Goal: Transaction & Acquisition: Purchase product/service

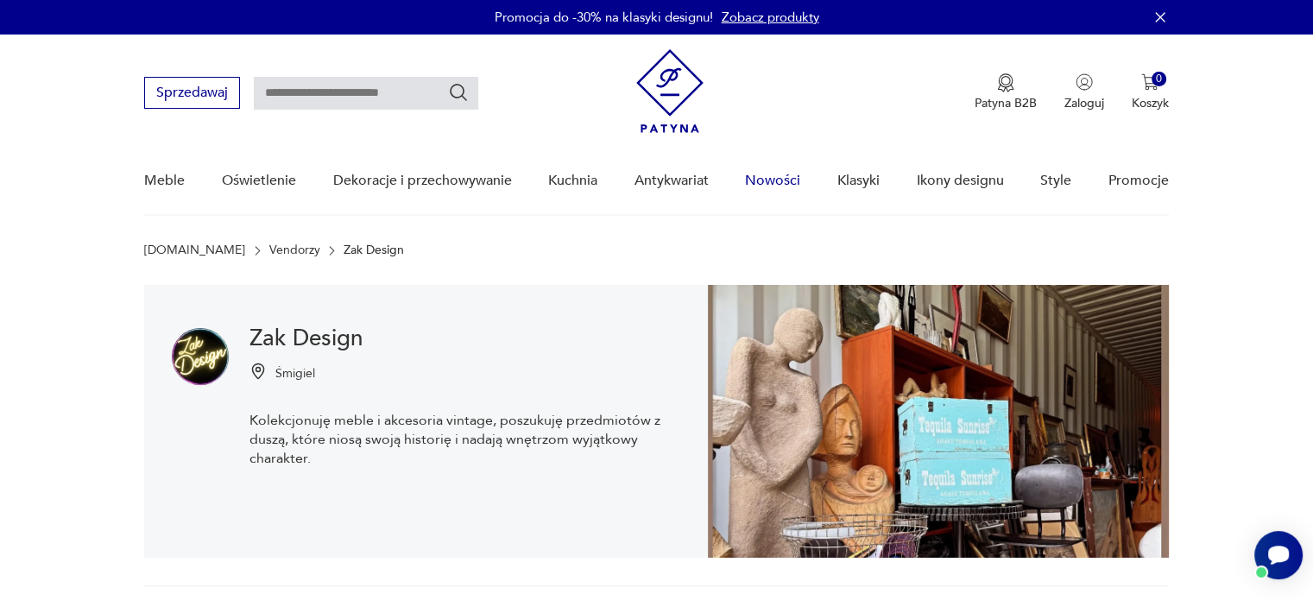
click at [756, 180] on link "Nowości" at bounding box center [772, 181] width 55 height 66
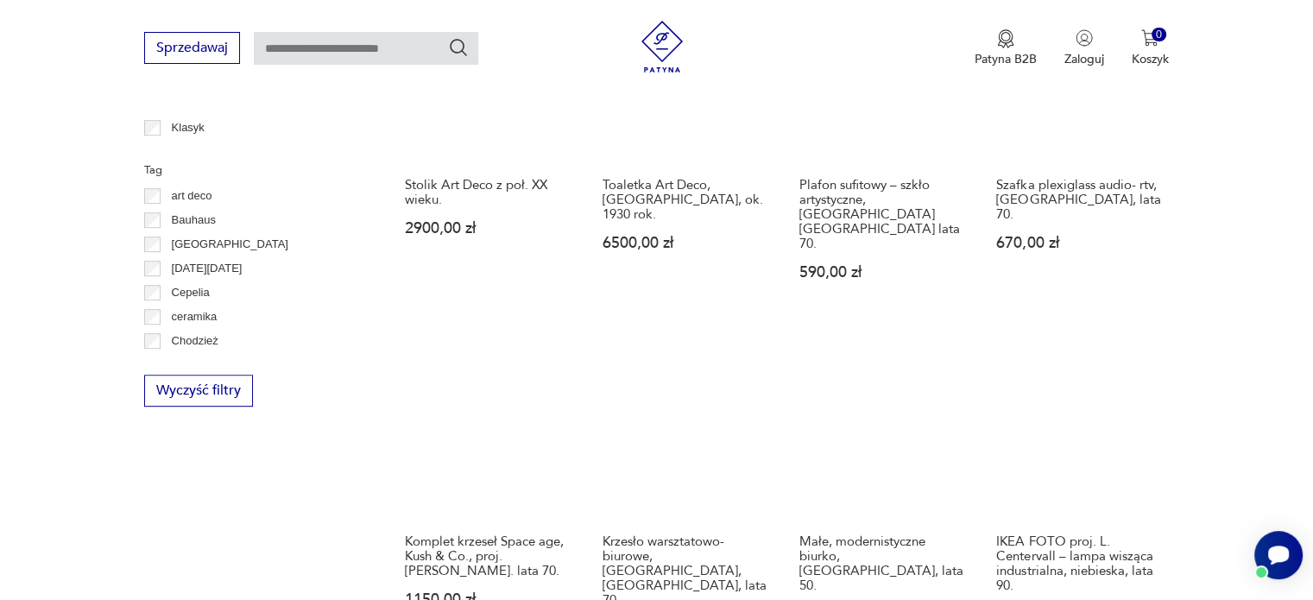
scroll to position [863, 0]
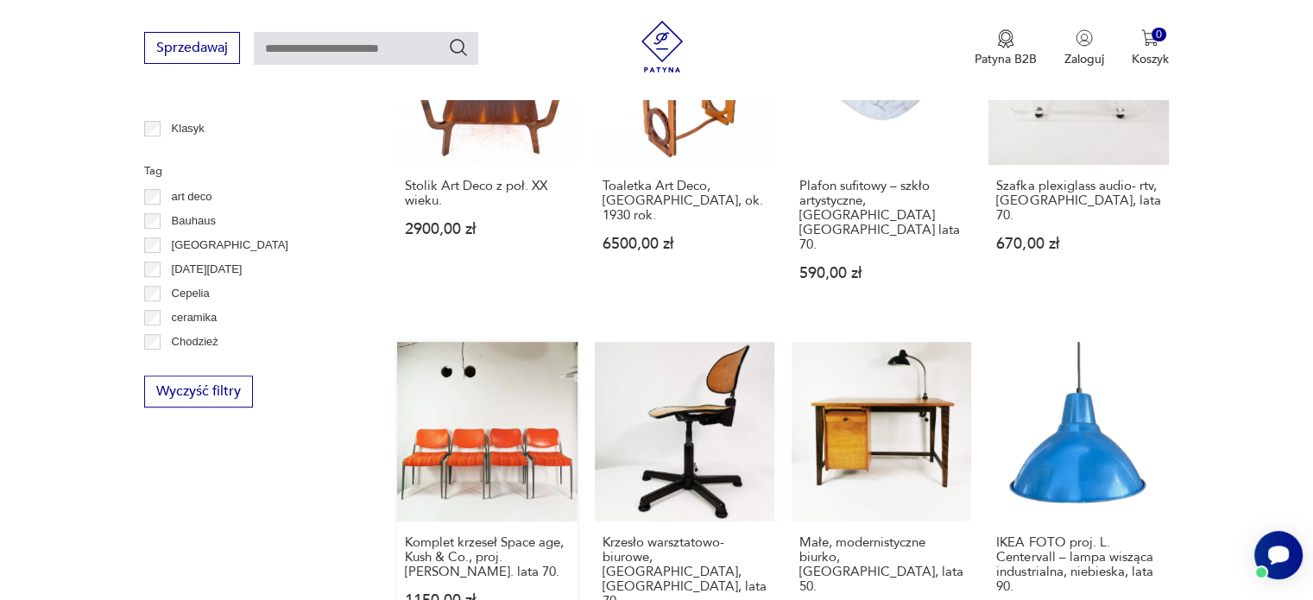
click at [508, 357] on link "Komplet krzeseł Space age, Kush & Co., proj. [PERSON_NAME]. lata 70. 1150,00 zł" at bounding box center [487, 506] width 180 height 329
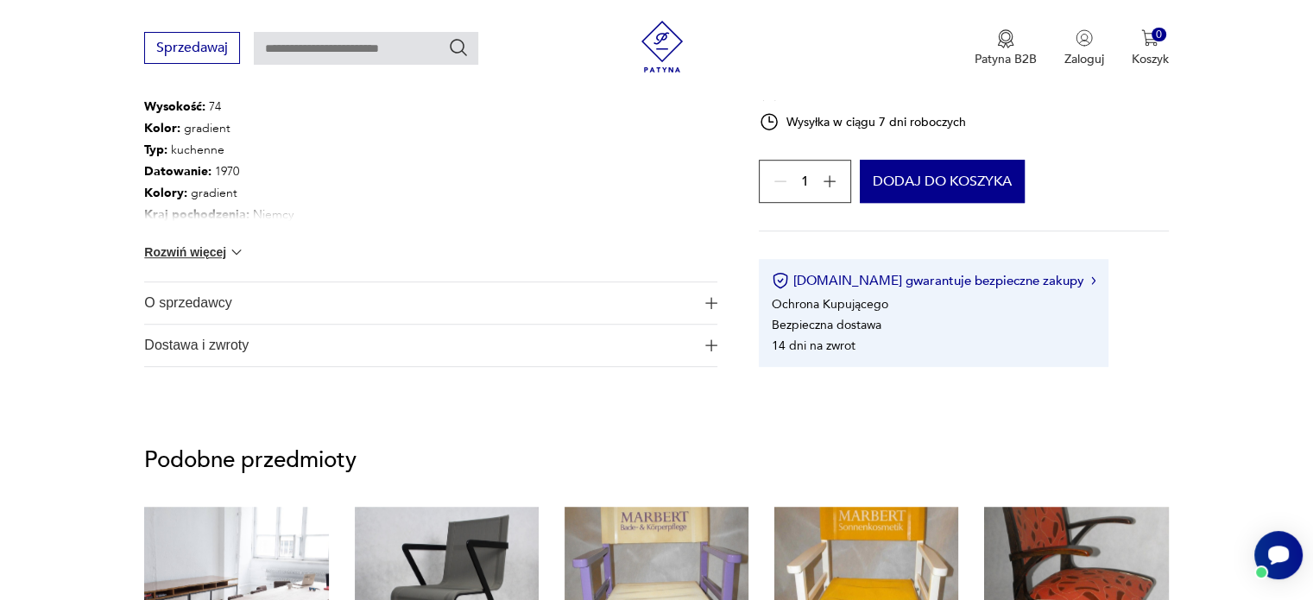
scroll to position [864, 0]
